Goal: Task Accomplishment & Management: Manage account settings

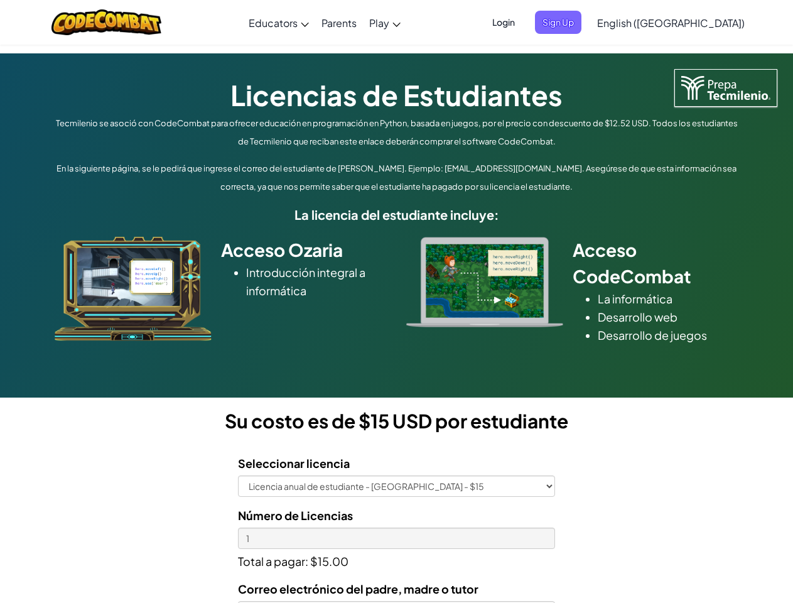
click at [397, 302] on div at bounding box center [485, 282] width 176 height 90
click at [523, 22] on span "Login" at bounding box center [504, 22] width 38 height 23
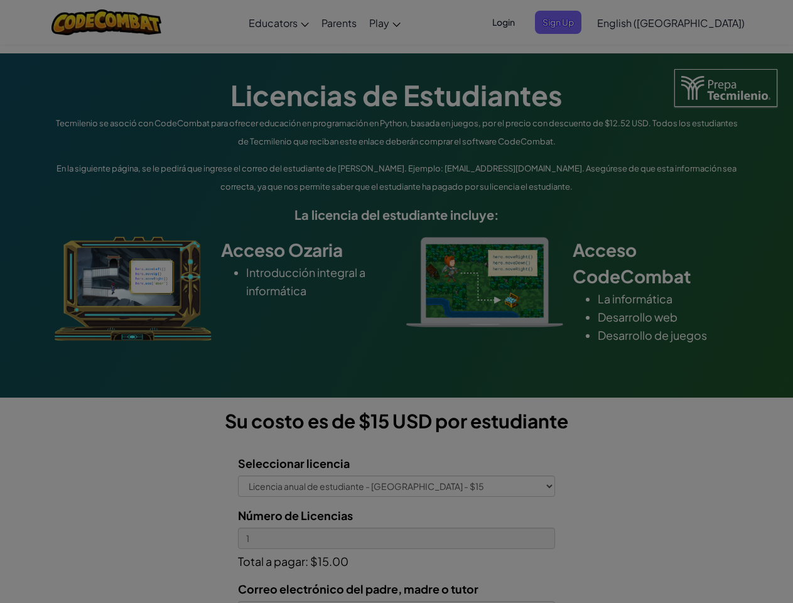
click at [0, 0] on input "Email or Username :" at bounding box center [0, 0] width 0 height 0
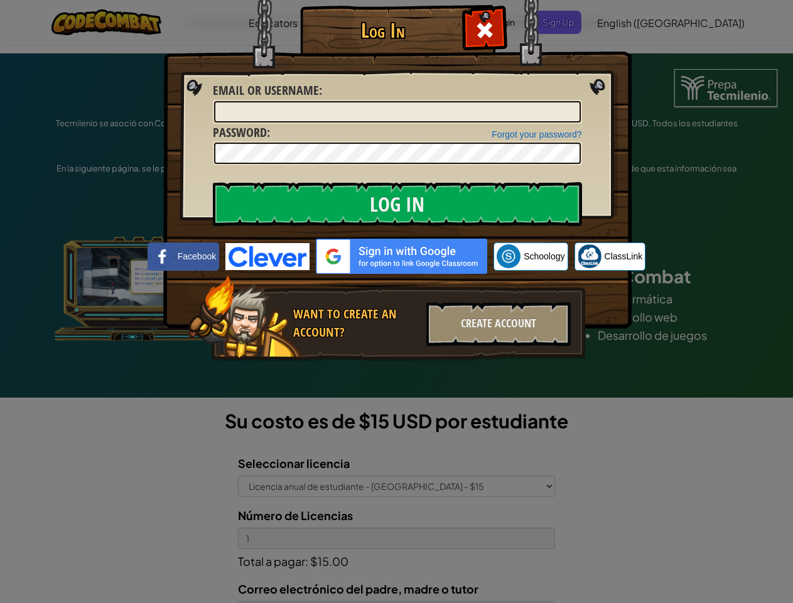
click at [635, 22] on div "Log In Unknown Error Email or Username : Forgot your password? Password : Log I…" at bounding box center [396, 301] width 793 height 603
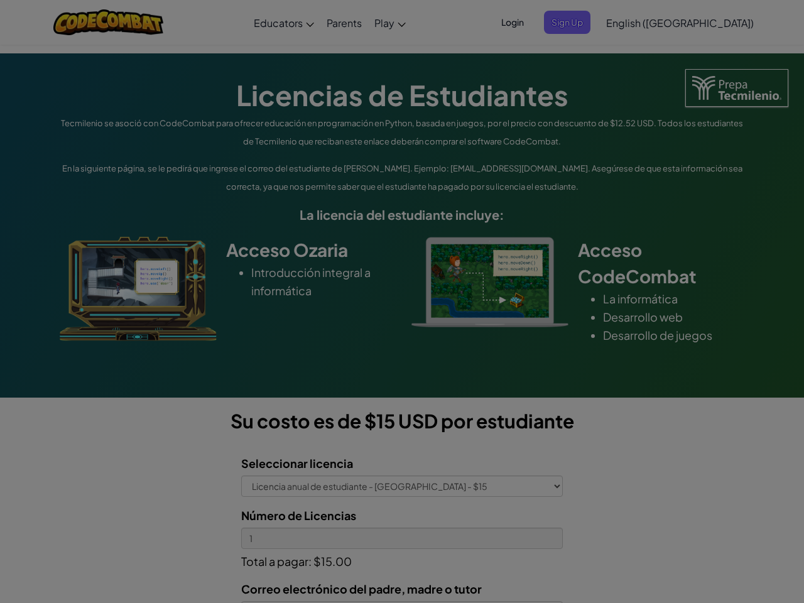
click at [635, 22] on div "Log In Unknown Error Email or Username : Forgot your password? Password : Log I…" at bounding box center [402, 301] width 804 height 603
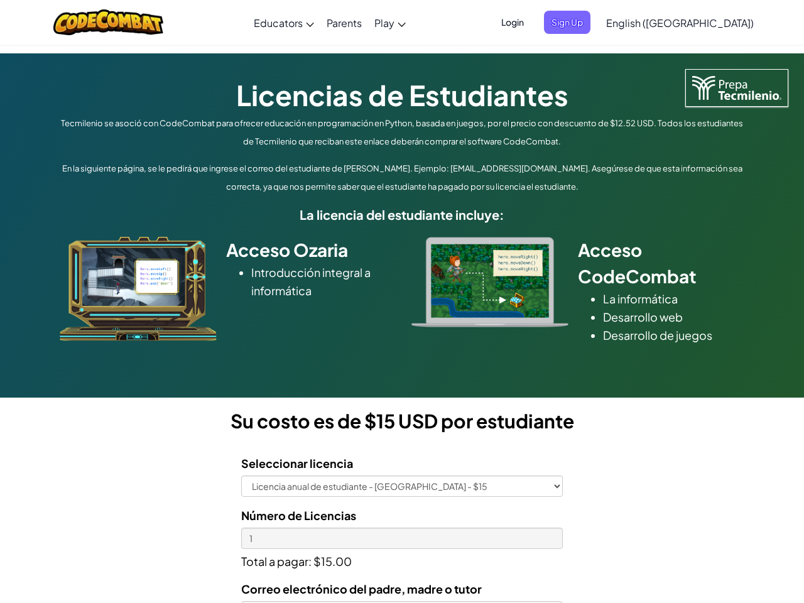
click at [702, 23] on div at bounding box center [402, 301] width 804 height 603
